Goal: Navigation & Orientation: Find specific page/section

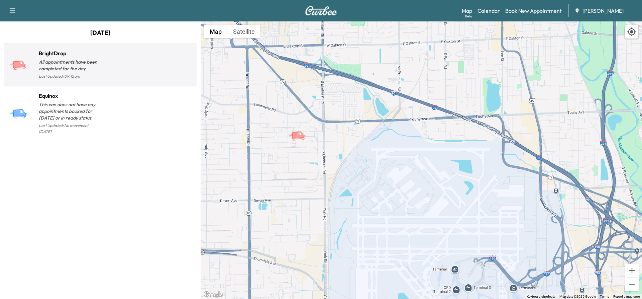
click at [100, 64] on p "All appointments have been completed for the day." at bounding box center [70, 65] width 62 height 13
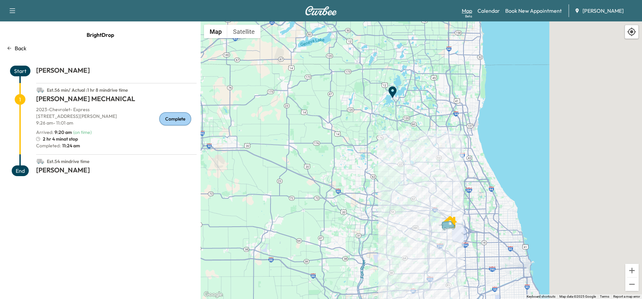
click at [471, 12] on link "Map Beta" at bounding box center [467, 11] width 10 height 8
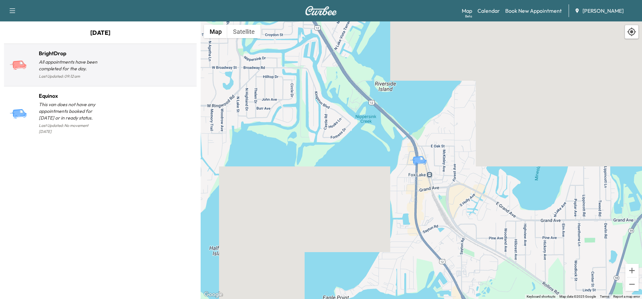
click at [62, 66] on p "All appointments have been completed for the day." at bounding box center [70, 65] width 62 height 13
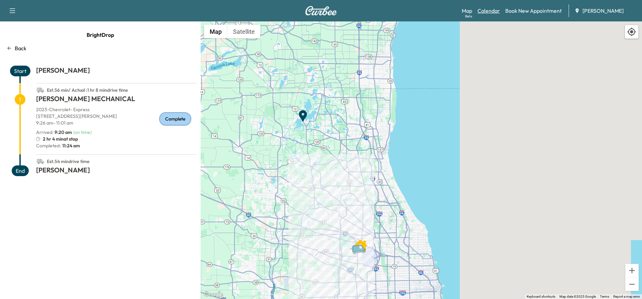
click at [482, 13] on link "Calendar" at bounding box center [488, 11] width 22 height 8
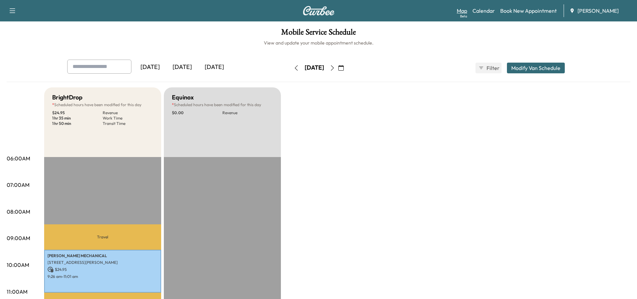
click at [464, 11] on link "Map Beta" at bounding box center [462, 11] width 10 height 8
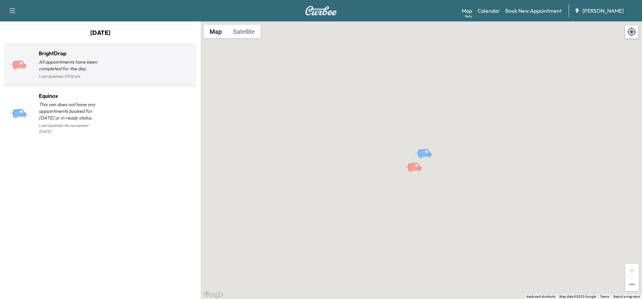
click at [72, 70] on p "All appointments have been completed for the day." at bounding box center [70, 65] width 62 height 13
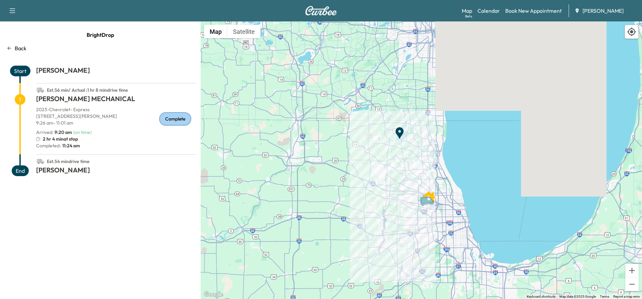
click at [428, 204] on icon "Van" at bounding box center [428, 201] width 23 height 12
click at [244, 27] on button "Satellite" at bounding box center [243, 31] width 33 height 13
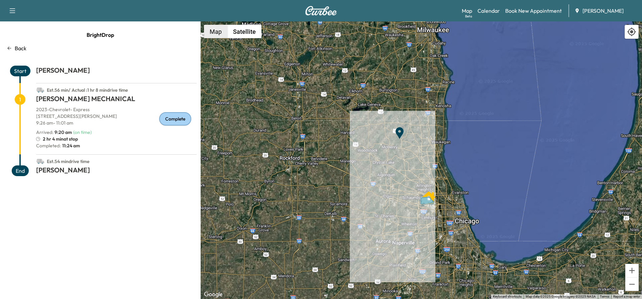
click at [217, 34] on button "Map" at bounding box center [215, 31] width 23 height 13
